Goal: Transaction & Acquisition: Obtain resource

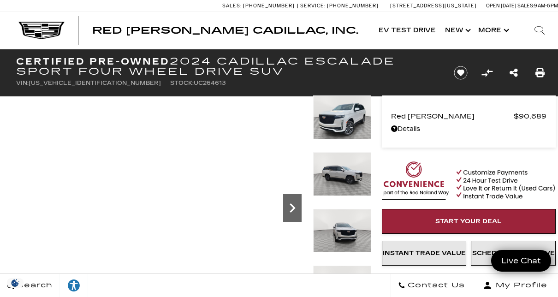
click at [292, 202] on div "Next" at bounding box center [292, 208] width 18 height 28
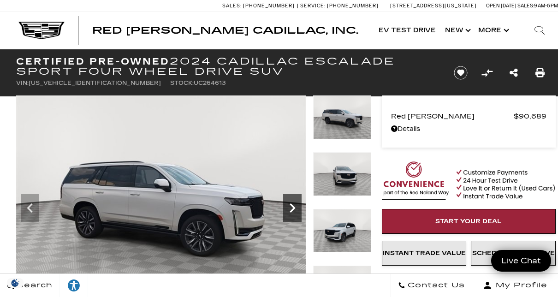
click at [293, 206] on icon "Next" at bounding box center [293, 207] width 6 height 9
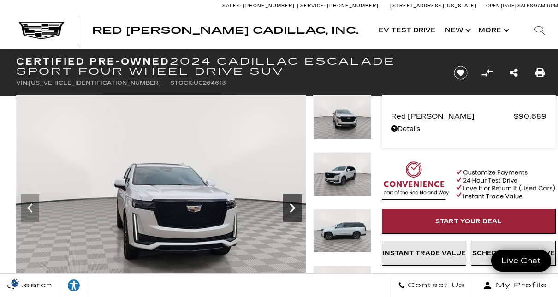
click at [293, 206] on icon "Next" at bounding box center [293, 207] width 6 height 9
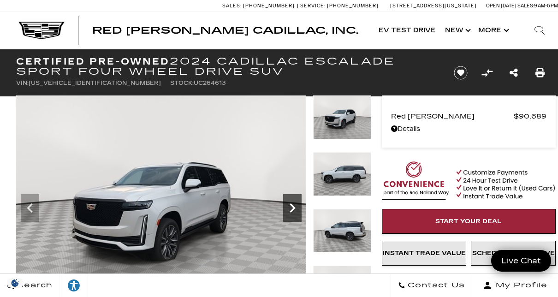
click at [293, 206] on icon "Next" at bounding box center [293, 207] width 6 height 9
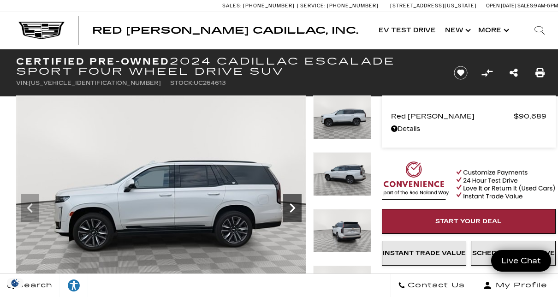
click at [293, 206] on icon "Next" at bounding box center [293, 207] width 6 height 9
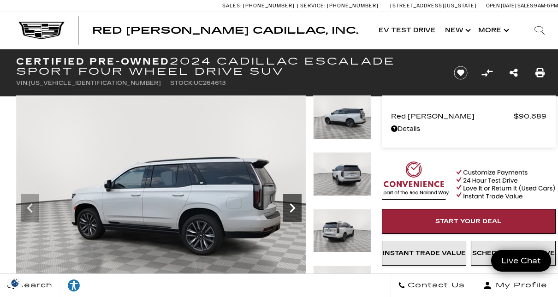
click at [293, 206] on icon "Next" at bounding box center [293, 207] width 6 height 9
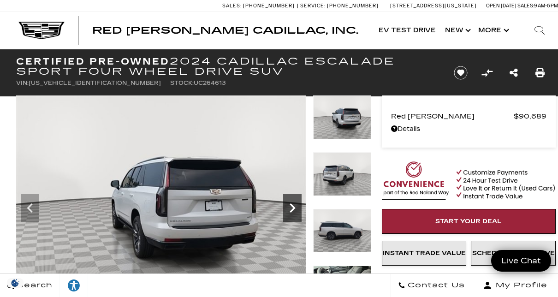
click at [293, 206] on icon "Next" at bounding box center [293, 207] width 6 height 9
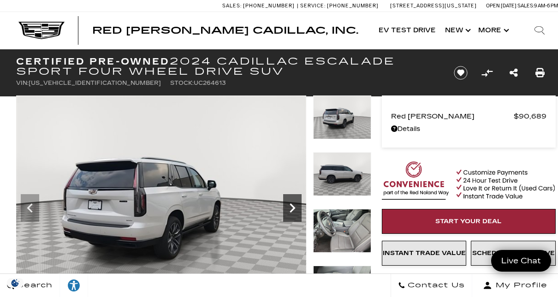
click at [293, 206] on icon "Next" at bounding box center [293, 207] width 6 height 9
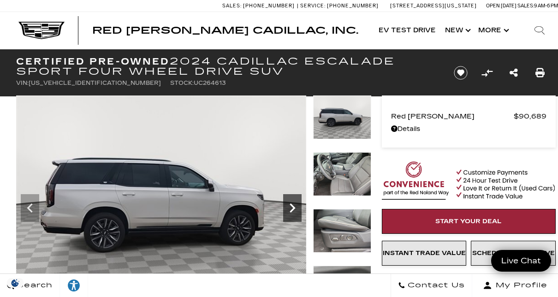
click at [293, 206] on icon "Next" at bounding box center [293, 207] width 6 height 9
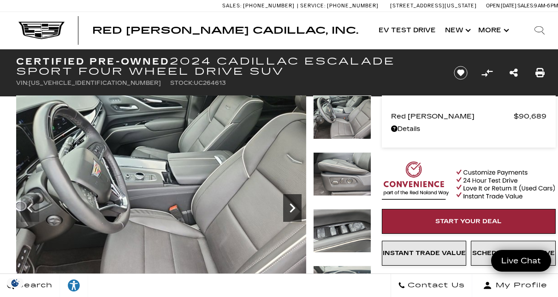
click at [293, 206] on icon "Next" at bounding box center [293, 207] width 6 height 9
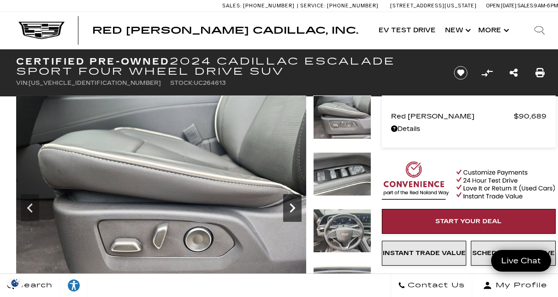
click at [293, 206] on icon "Next" at bounding box center [293, 207] width 6 height 9
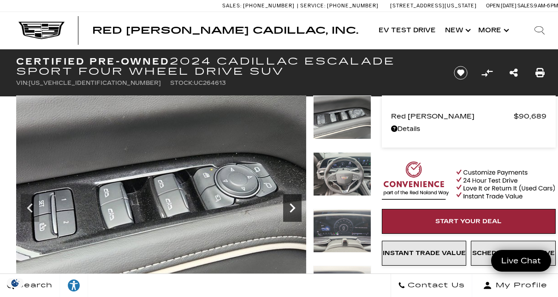
click at [293, 206] on icon "Next" at bounding box center [293, 207] width 6 height 9
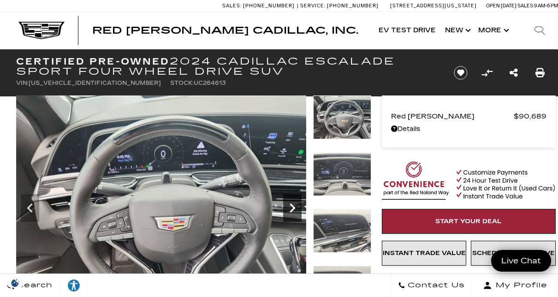
click at [293, 206] on icon "Next" at bounding box center [293, 207] width 6 height 9
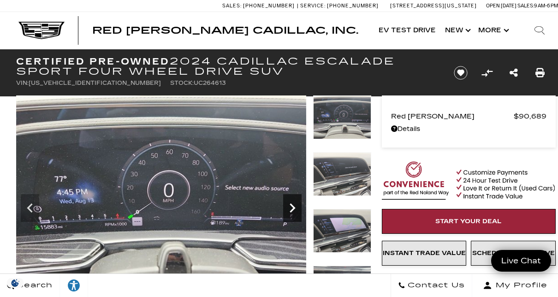
click at [293, 206] on icon "Next" at bounding box center [293, 207] width 6 height 9
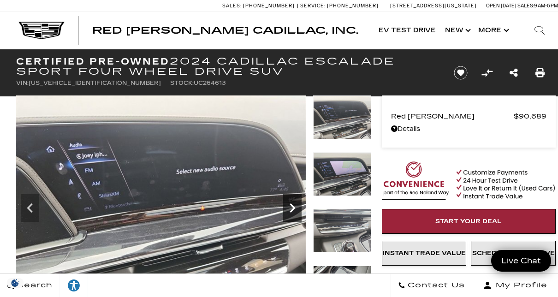
click at [293, 206] on icon "Next" at bounding box center [293, 207] width 6 height 9
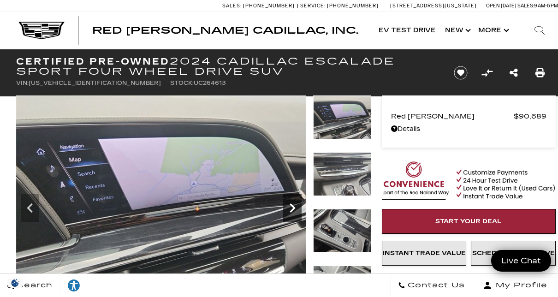
click at [293, 206] on icon "Next" at bounding box center [293, 207] width 6 height 9
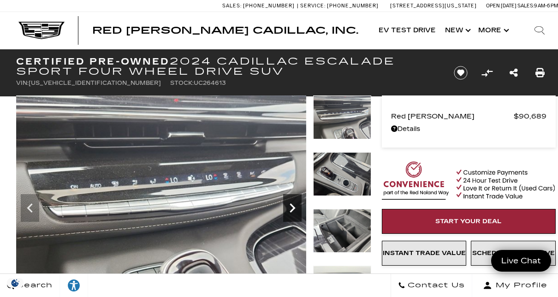
click at [293, 206] on icon "Next" at bounding box center [293, 207] width 6 height 9
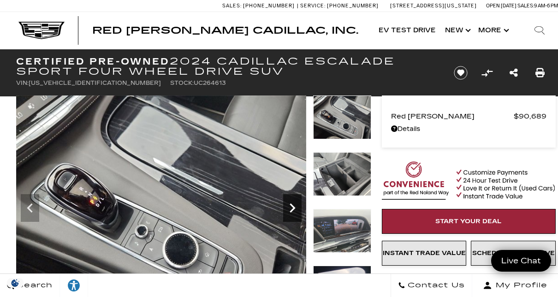
click at [293, 206] on icon "Next" at bounding box center [293, 207] width 6 height 9
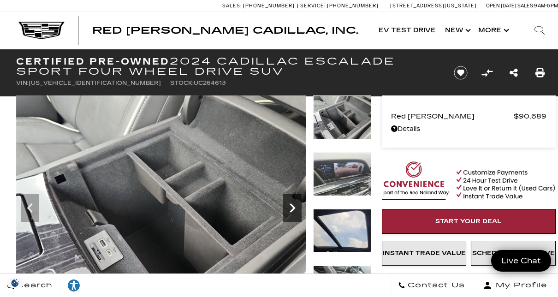
click at [293, 206] on icon "Next" at bounding box center [293, 207] width 6 height 9
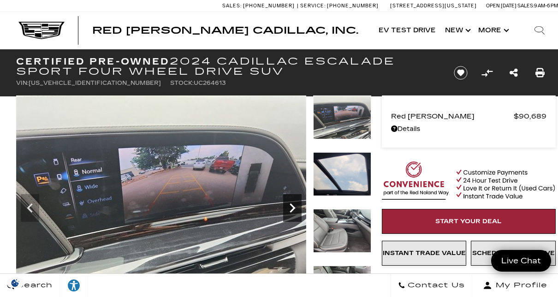
click at [293, 206] on icon "Next" at bounding box center [293, 207] width 6 height 9
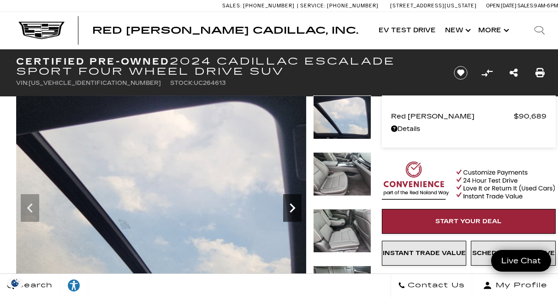
click at [293, 206] on icon "Next" at bounding box center [293, 207] width 6 height 9
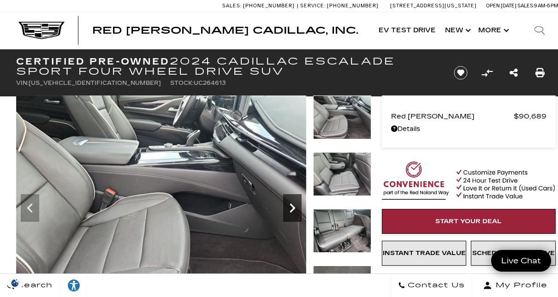
click at [293, 206] on icon "Next" at bounding box center [293, 207] width 6 height 9
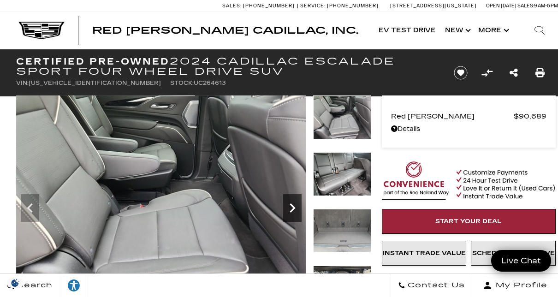
click at [293, 206] on icon "Next" at bounding box center [293, 207] width 6 height 9
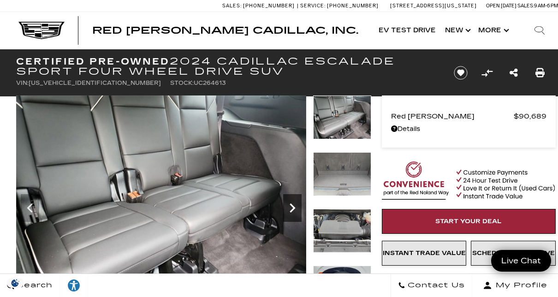
click at [293, 206] on icon "Next" at bounding box center [293, 207] width 6 height 9
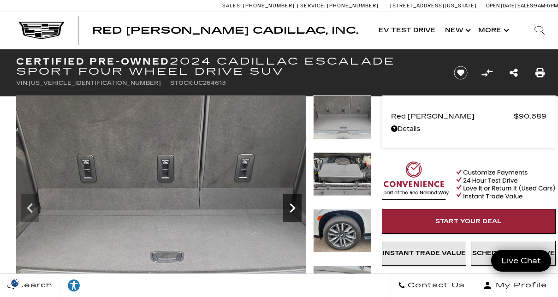
click at [293, 206] on icon "Next" at bounding box center [293, 207] width 6 height 9
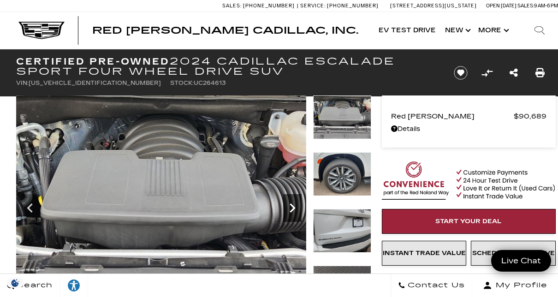
click at [293, 206] on icon "Next" at bounding box center [293, 207] width 6 height 9
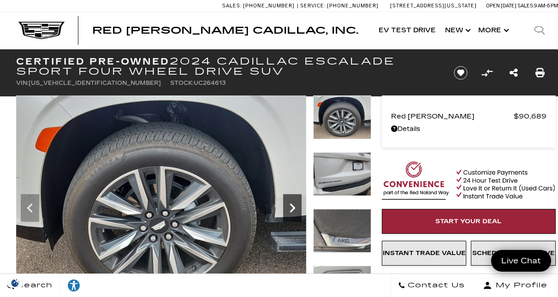
click at [293, 206] on icon "Next" at bounding box center [293, 207] width 6 height 9
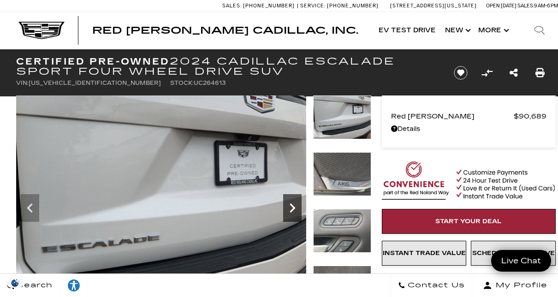
click at [293, 207] on icon "Next" at bounding box center [293, 207] width 6 height 9
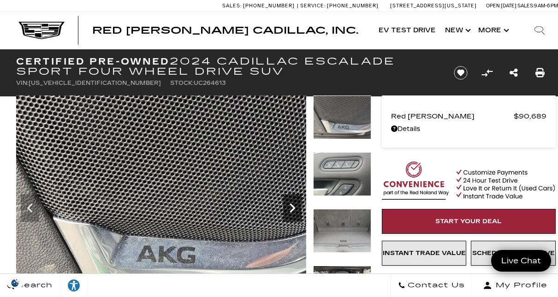
click at [293, 207] on icon "Next" at bounding box center [293, 207] width 6 height 9
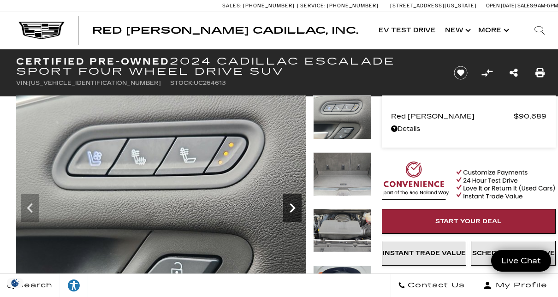
click at [293, 207] on icon "Next" at bounding box center [293, 207] width 6 height 9
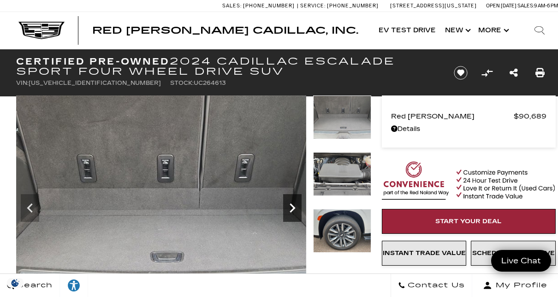
click at [293, 207] on icon "Next" at bounding box center [293, 207] width 6 height 9
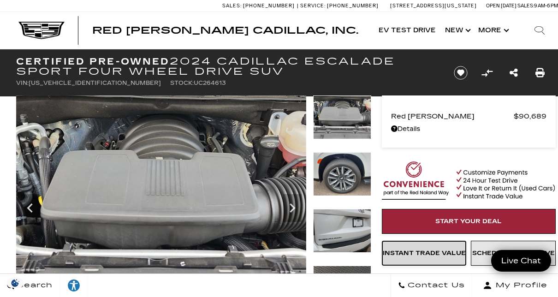
click at [424, 259] on link "Instant Trade Value" at bounding box center [424, 253] width 85 height 25
